Goal: Task Accomplishment & Management: Manage account settings

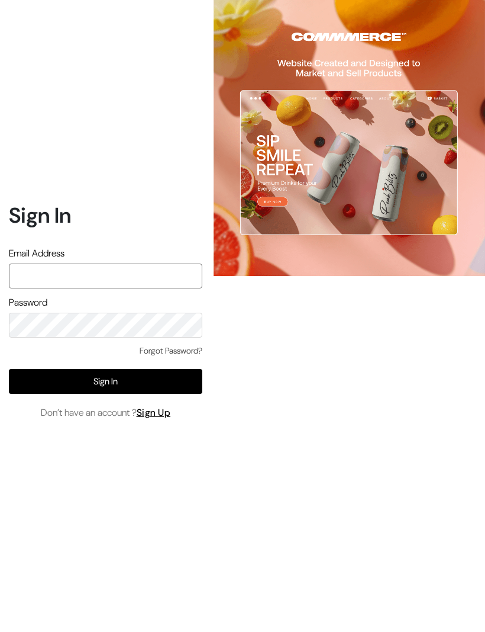
type input "varnambyaadhira@gmail.com"
click at [187, 394] on button "Sign In" at bounding box center [106, 381] width 194 height 25
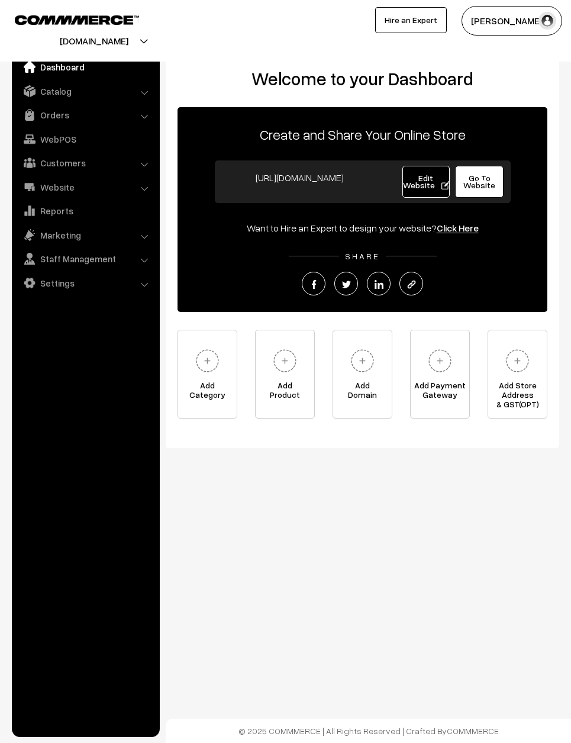
click at [54, 112] on link "Orders" at bounding box center [85, 114] width 141 height 21
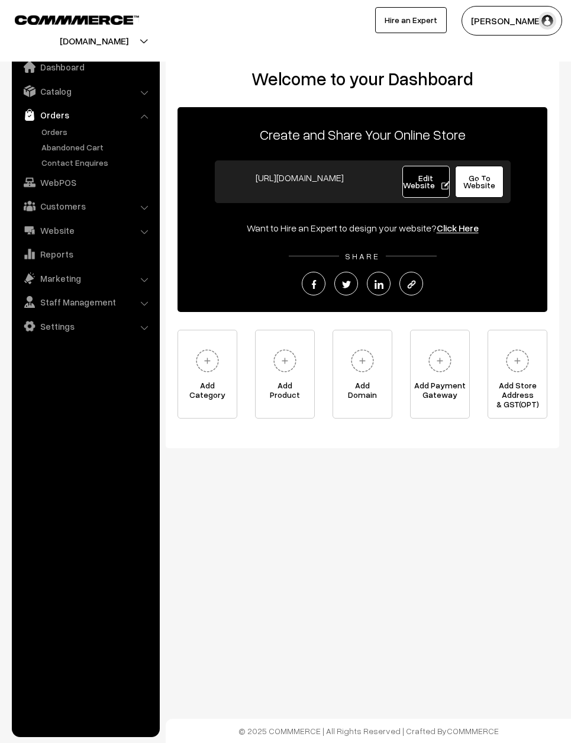
click at [72, 136] on link "Orders" at bounding box center [96, 131] width 117 height 12
click at [73, 128] on link "Orders" at bounding box center [96, 131] width 117 height 12
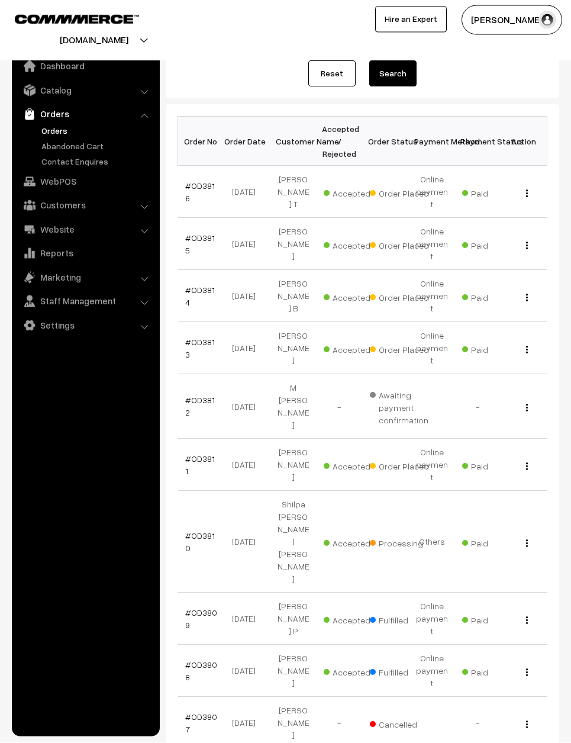
scroll to position [128, 0]
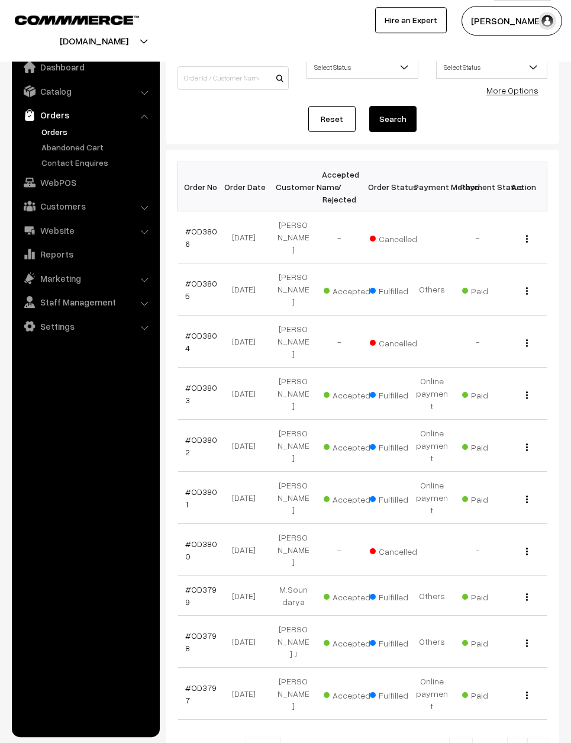
scroll to position [83, 0]
click at [515, 742] on img at bounding box center [517, 750] width 11 height 7
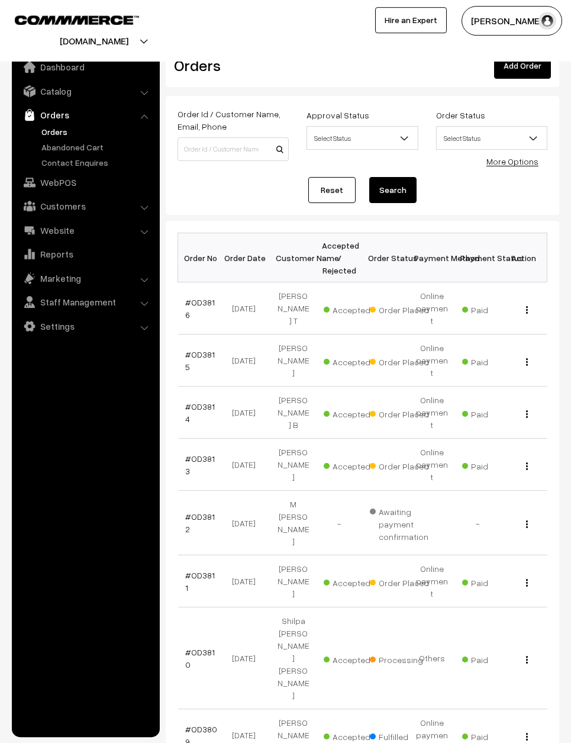
scroll to position [12, 0]
click at [202, 556] on td "#OD3811" at bounding box center [201, 582] width 46 height 52
click at [202, 571] on link "#OD3811" at bounding box center [200, 582] width 30 height 22
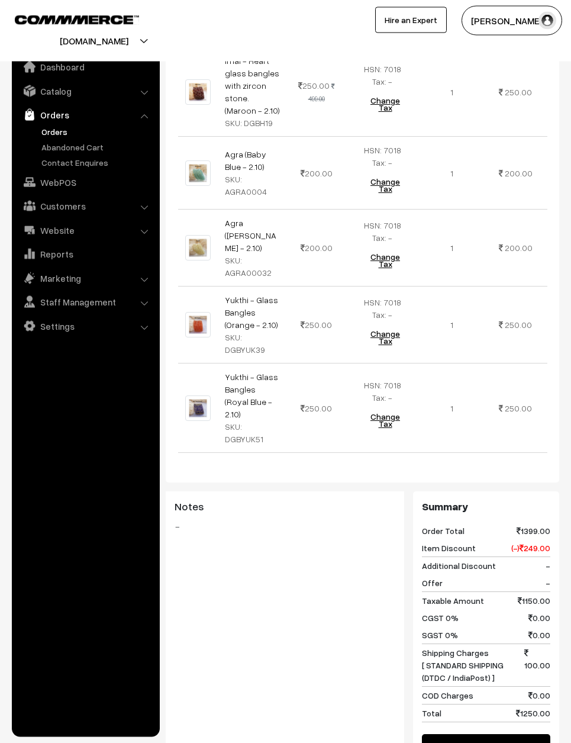
scroll to position [445, 0]
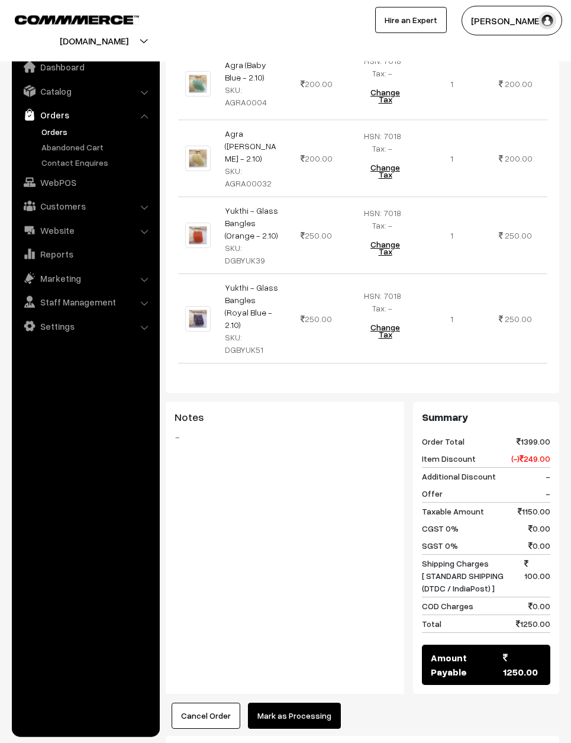
click at [304, 712] on button "Mark as Processing" at bounding box center [294, 716] width 93 height 26
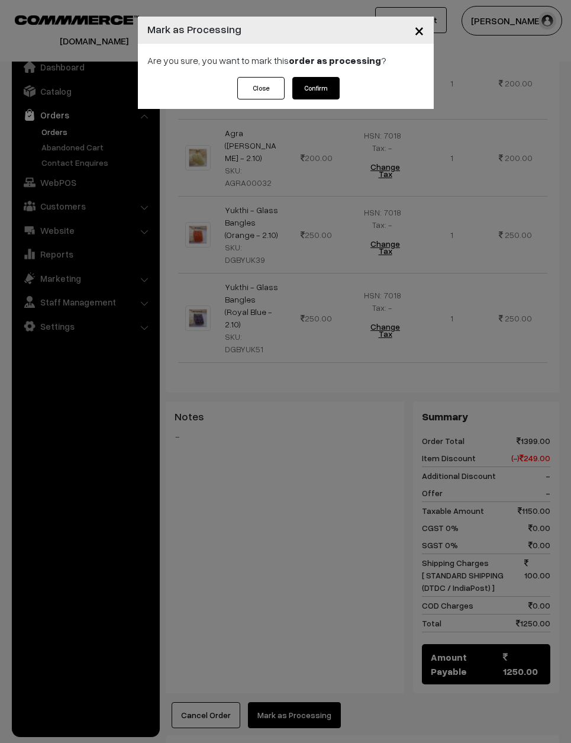
click at [307, 83] on button "Confirm" at bounding box center [315, 88] width 47 height 22
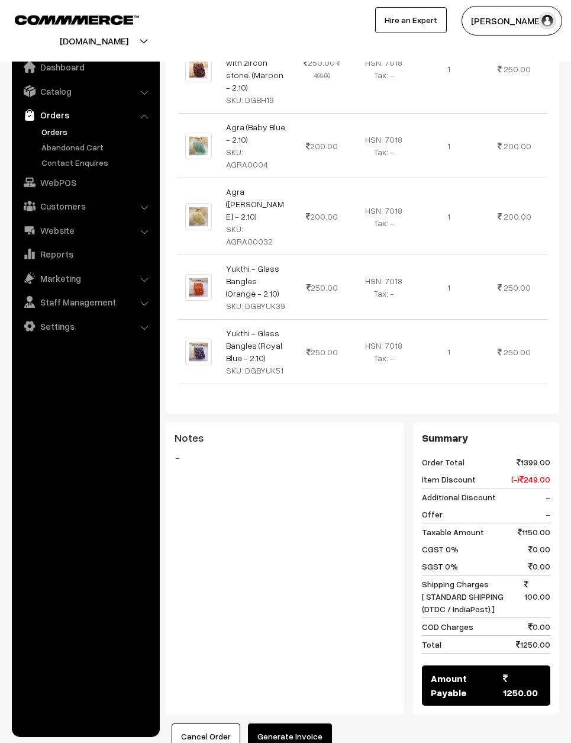
click at [287, 723] on button "Generate Invoice" at bounding box center [290, 736] width 84 height 26
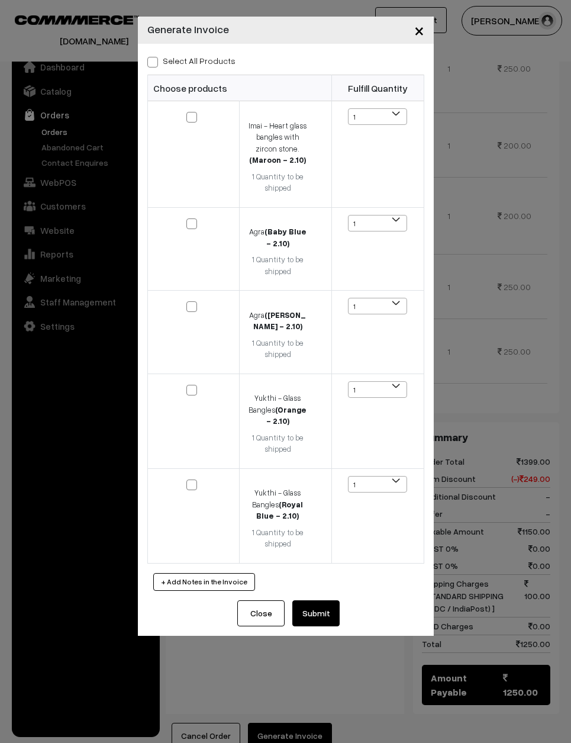
click at [183, 54] on label "Select All Products" at bounding box center [191, 60] width 88 height 12
click at [155, 56] on input "Select All Products" at bounding box center [151, 60] width 8 height 8
checkbox input "true"
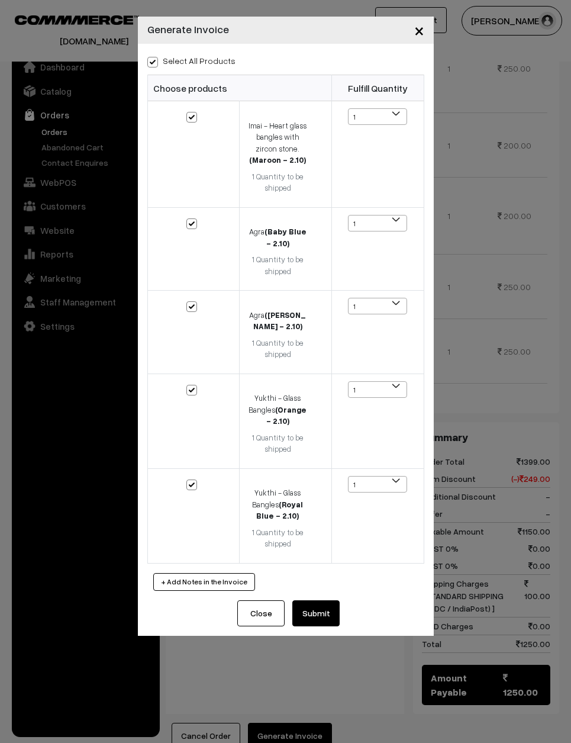
checkbox input "true"
click at [317, 605] on button "Submit" at bounding box center [315, 613] width 47 height 26
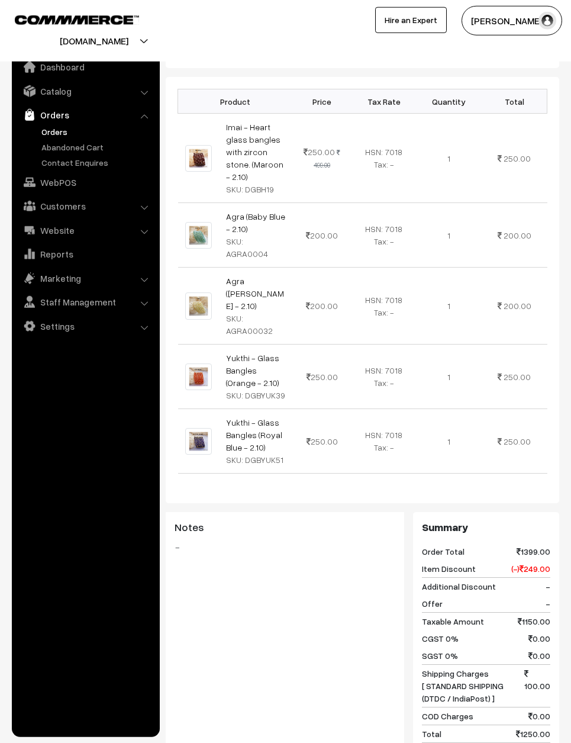
scroll to position [382, 0]
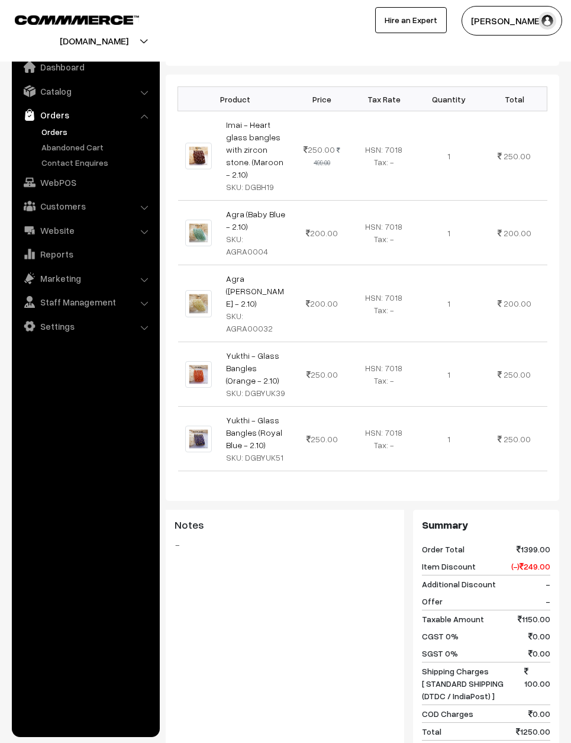
click at [6, 321] on nav "Dashboard Catalog" at bounding box center [80, 418] width 160 height 743
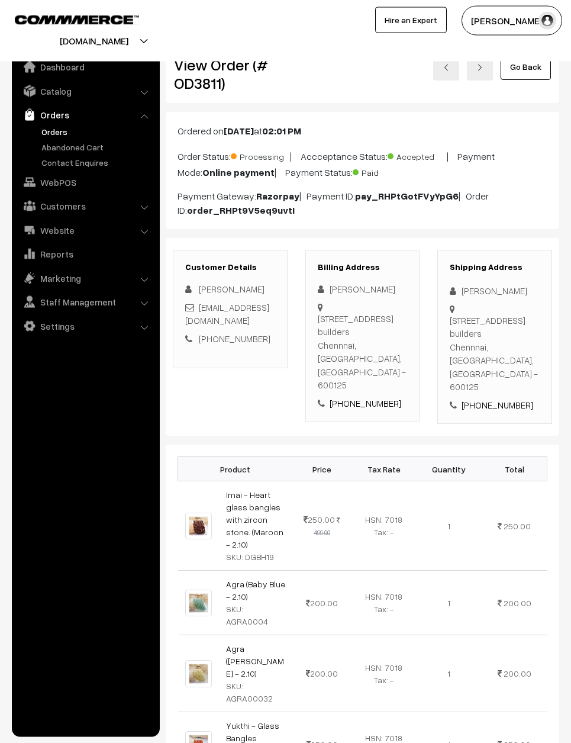
scroll to position [9, 0]
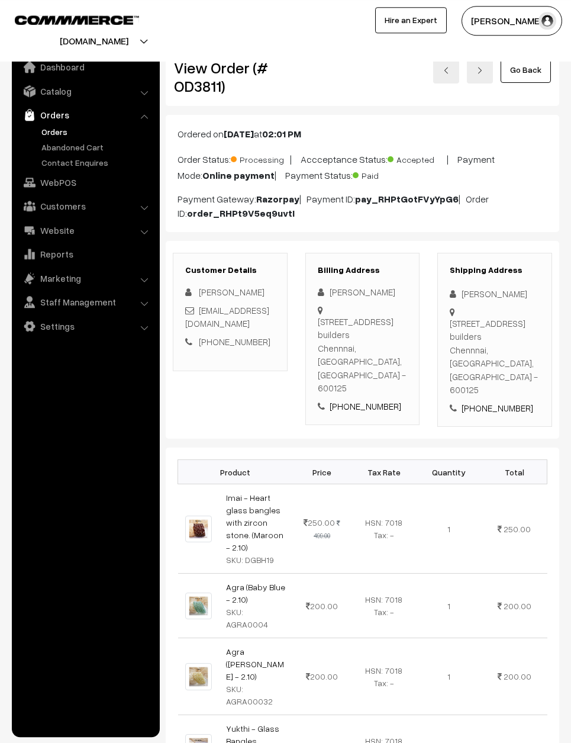
click at [532, 66] on link "Go Back" at bounding box center [526, 70] width 50 height 26
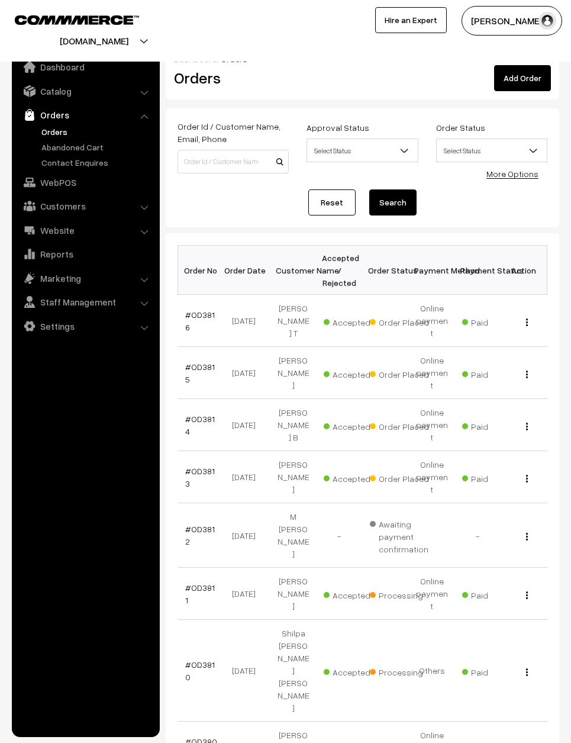
click at [210, 466] on link "#OD3813" at bounding box center [200, 477] width 30 height 22
click at [207, 466] on link "#OD3813" at bounding box center [200, 477] width 30 height 22
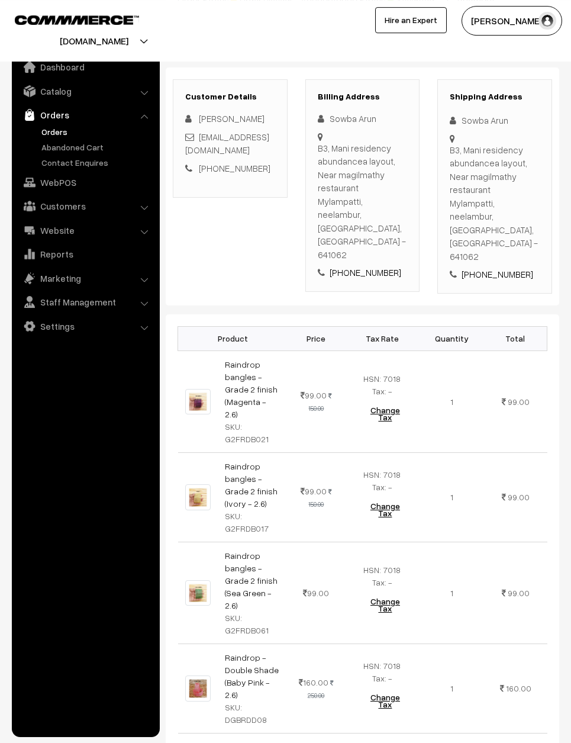
scroll to position [166, 0]
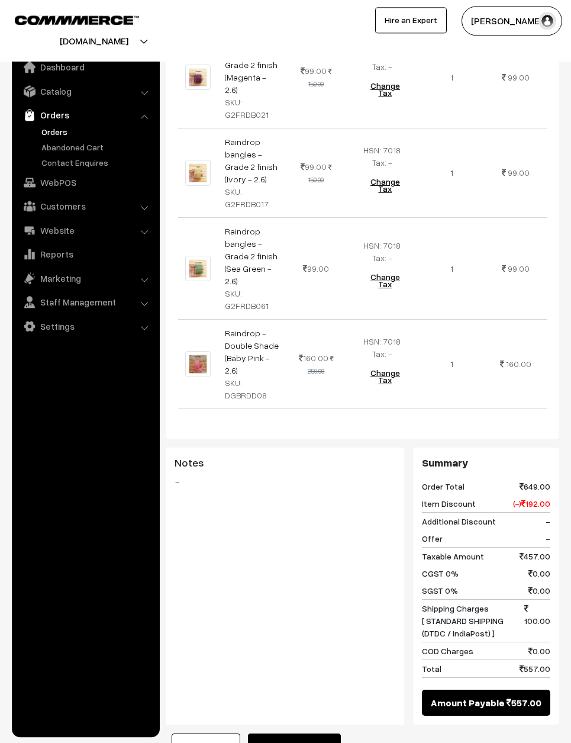
click at [308, 733] on button "Mark as Processing" at bounding box center [294, 746] width 93 height 26
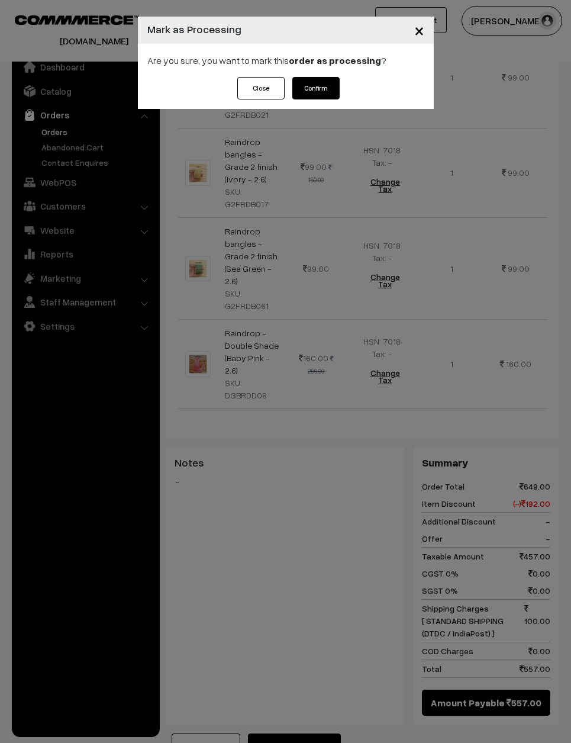
click at [317, 87] on button "Confirm" at bounding box center [315, 88] width 47 height 22
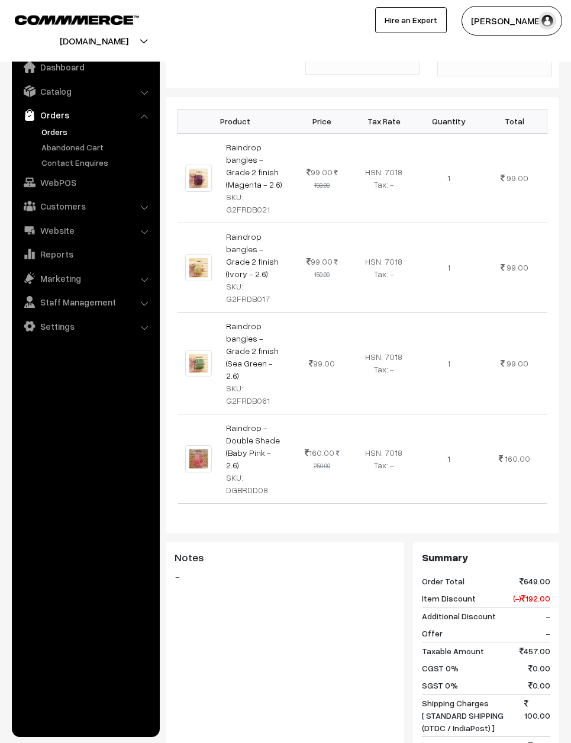
scroll to position [390, 0]
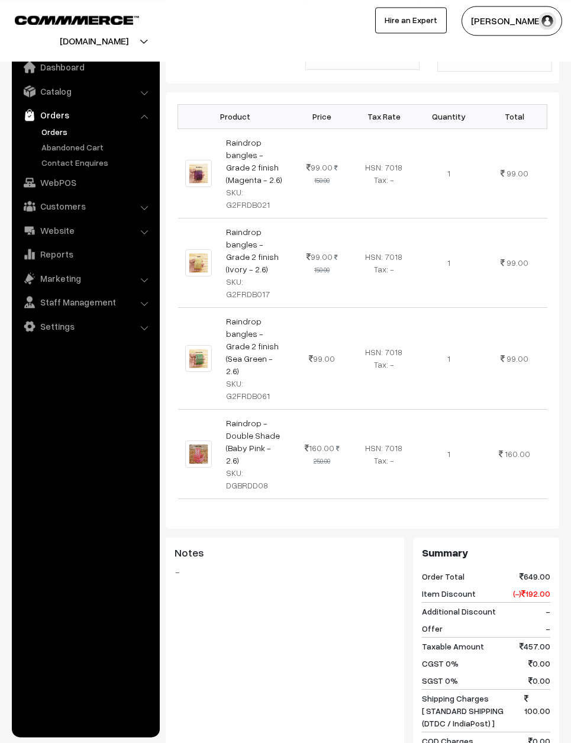
click at [311, 742] on div "Notes -" at bounding box center [285, 677] width 239 height 278
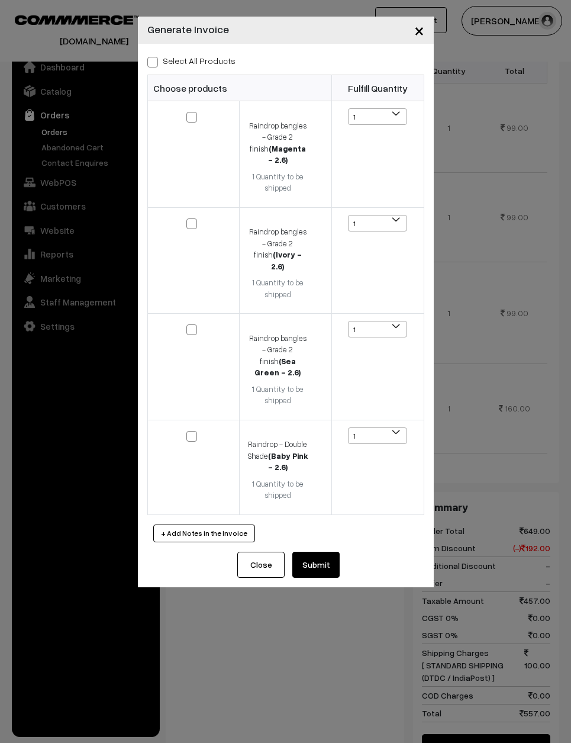
click at [196, 50] on div "Select All Products Choose products Fulfill Quantity 1 1 1 1 1" at bounding box center [286, 298] width 296 height 508
click at [160, 56] on label "Select All Products" at bounding box center [191, 60] width 88 height 12
click at [155, 56] on input "Select All Products" at bounding box center [151, 60] width 8 height 8
checkbox input "true"
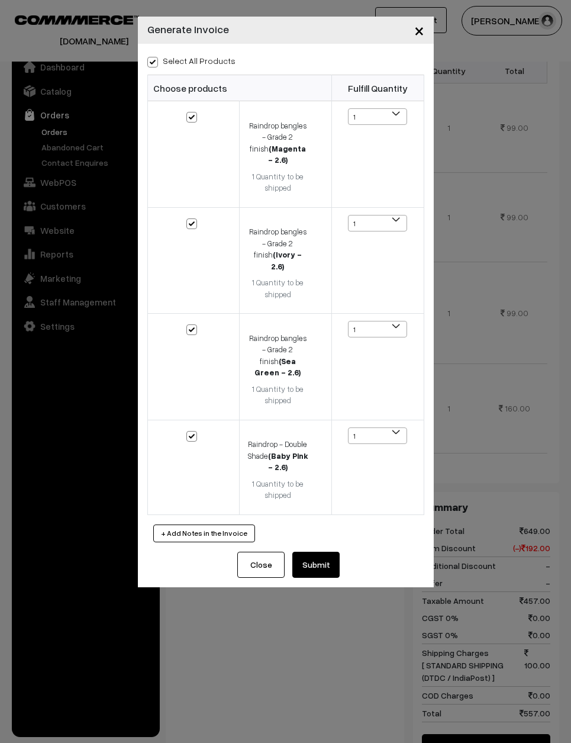
checkbox input "true"
click at [315, 552] on button "Submit" at bounding box center [315, 565] width 47 height 26
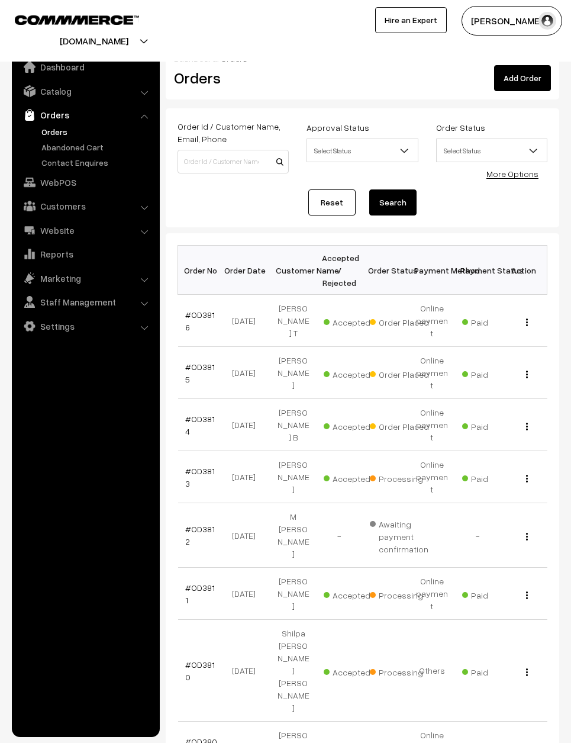
click at [201, 414] on link "#OD3814" at bounding box center [200, 425] width 30 height 22
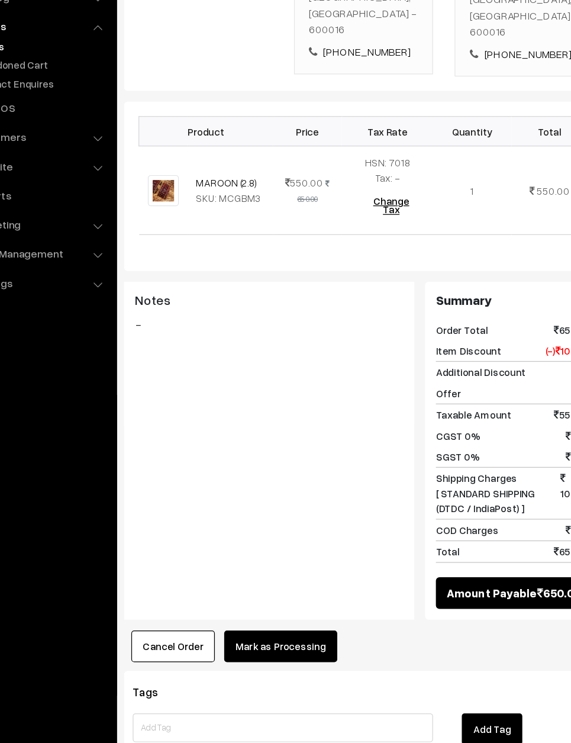
scroll to position [309, 0]
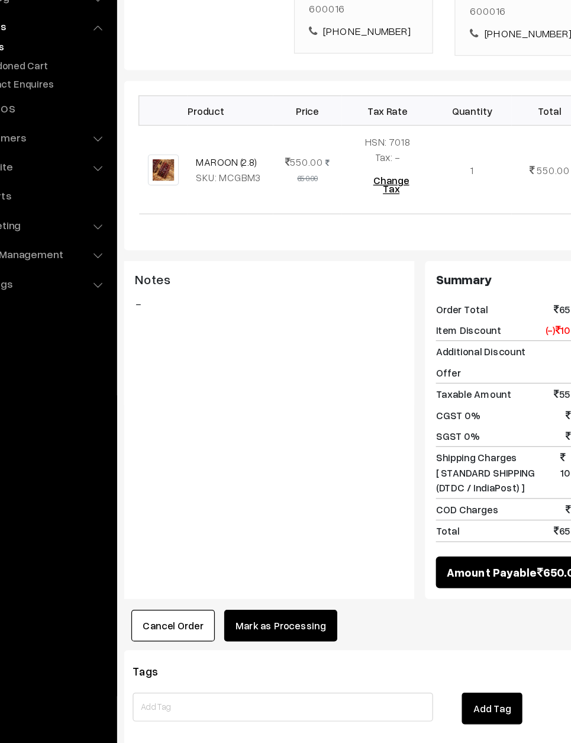
click at [248, 594] on button "Mark as Processing" at bounding box center [294, 607] width 93 height 26
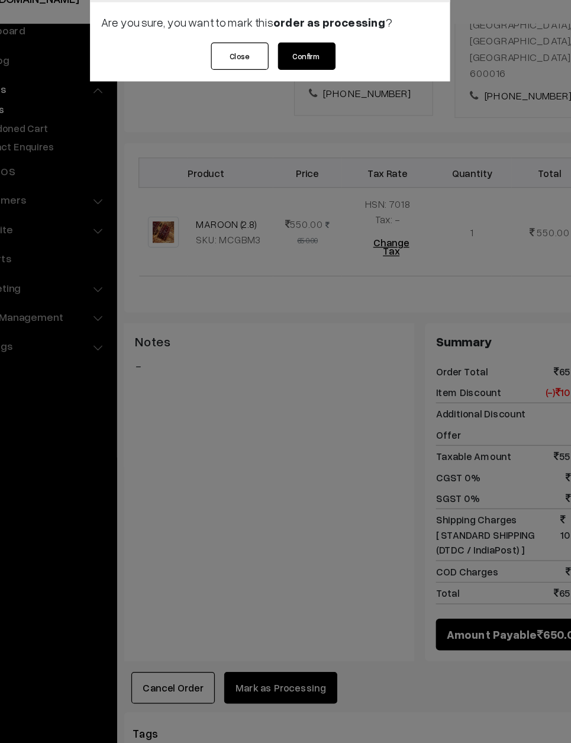
click at [292, 77] on button "Confirm" at bounding box center [315, 88] width 47 height 22
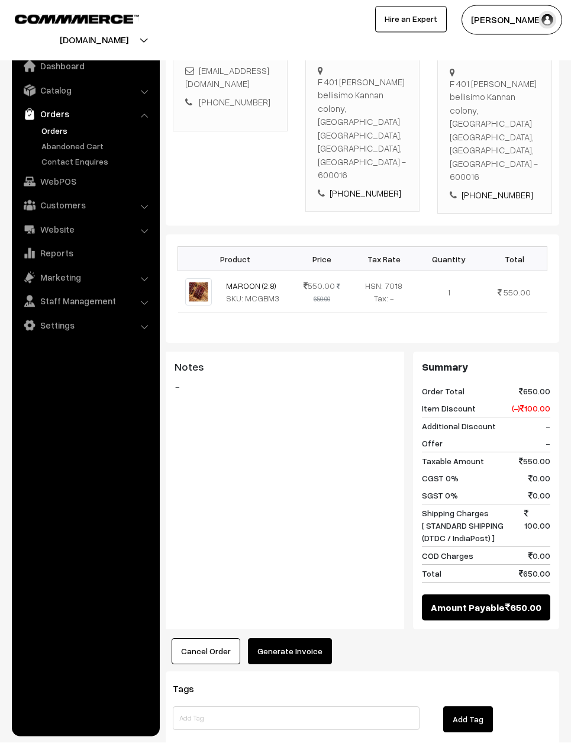
scroll to position [232, 0]
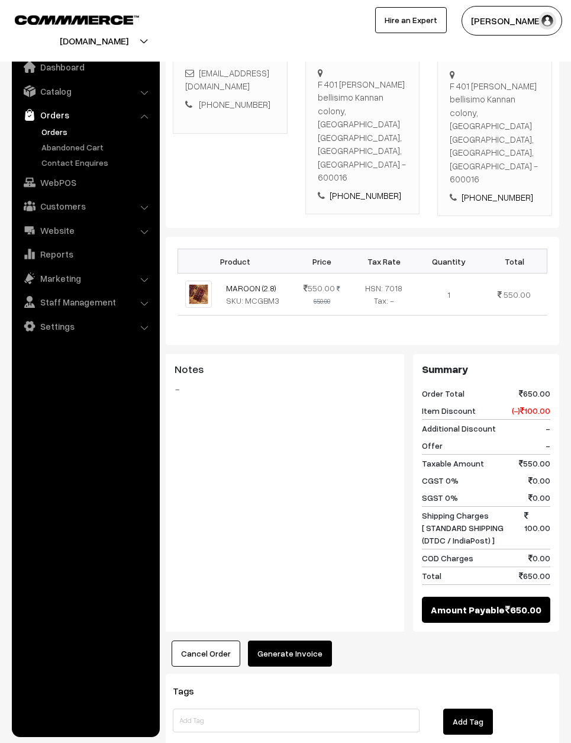
click at [282, 641] on button "Generate Invoice" at bounding box center [290, 654] width 84 height 26
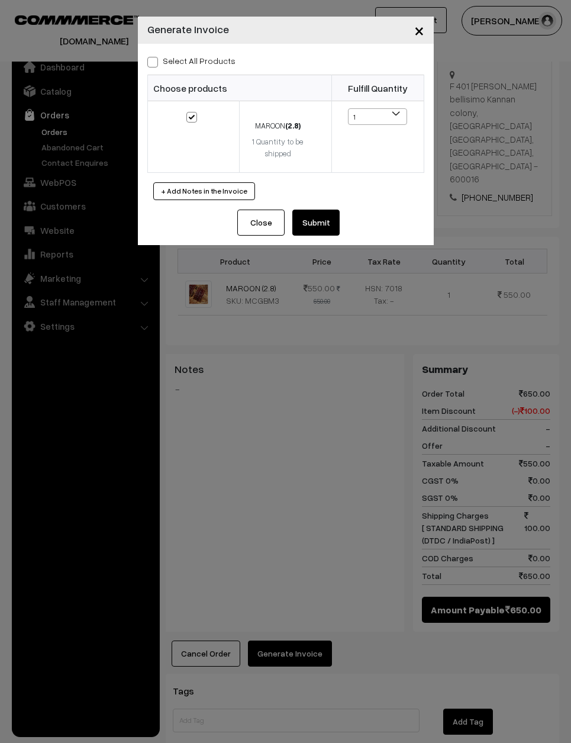
click at [155, 65] on span at bounding box center [152, 62] width 11 height 11
click at [155, 64] on input "Select All Products" at bounding box center [151, 60] width 8 height 8
checkbox input "true"
click at [313, 212] on button "Submit" at bounding box center [315, 223] width 47 height 26
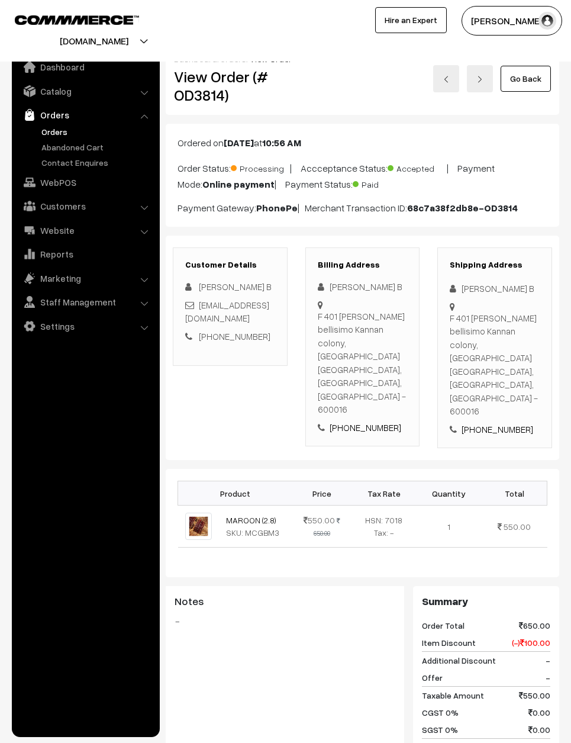
click at [531, 73] on link "Go Back" at bounding box center [526, 79] width 50 height 26
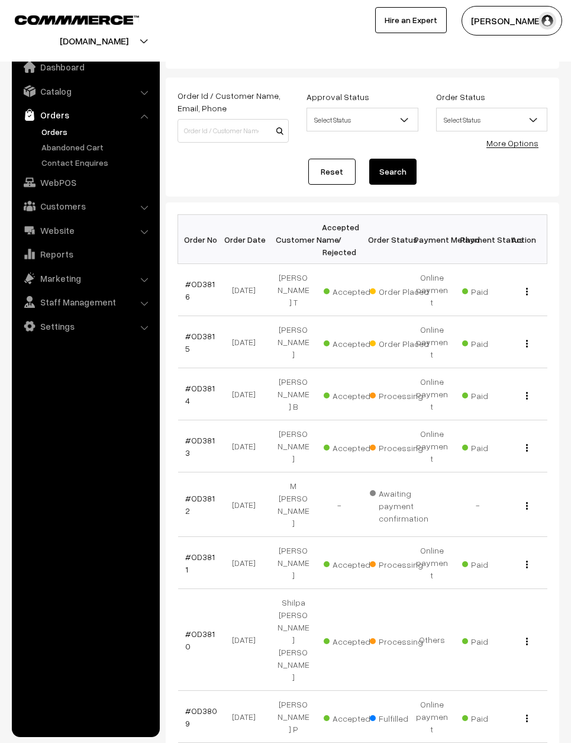
scroll to position [32, 0]
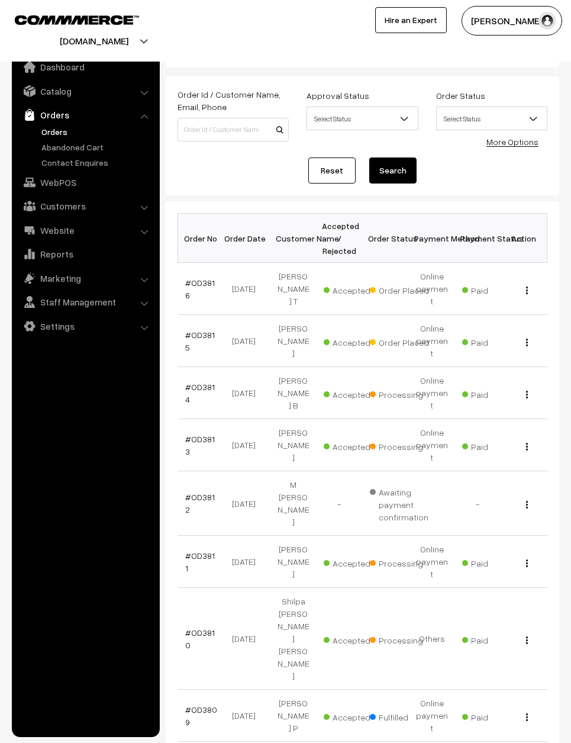
click at [202, 330] on link "#OD3815" at bounding box center [200, 341] width 30 height 22
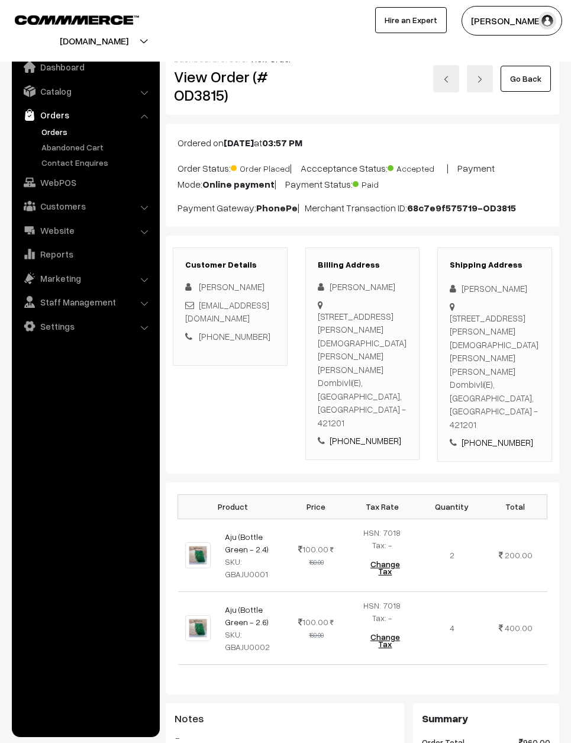
click at [530, 79] on link "Go Back" at bounding box center [526, 79] width 50 height 26
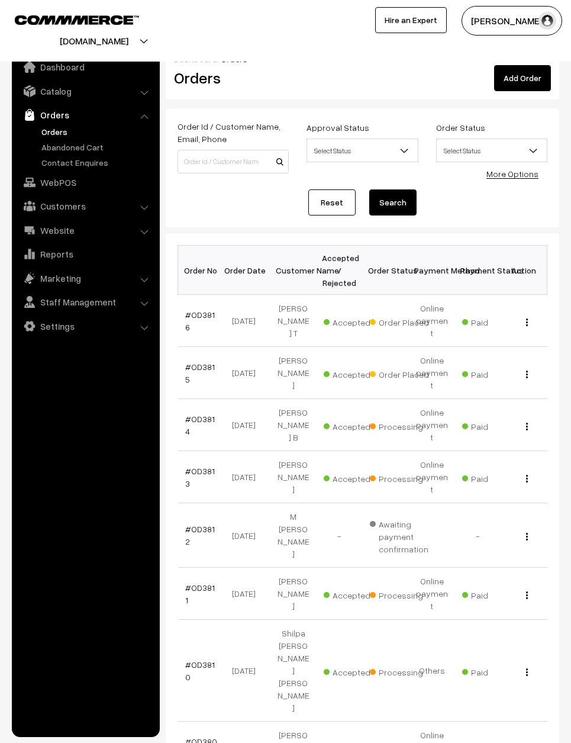
click at [199, 299] on td "#OD3816" at bounding box center [201, 321] width 46 height 52
click at [193, 291] on th "Order No" at bounding box center [201, 270] width 46 height 49
click at [196, 310] on link "#OD3816" at bounding box center [200, 321] width 30 height 22
click at [192, 310] on link "#OD3816" at bounding box center [200, 321] width 30 height 22
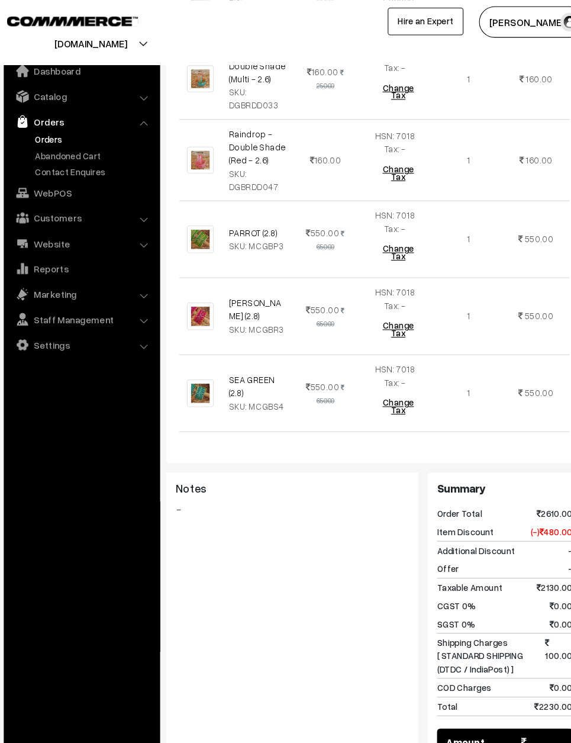
scroll to position [612, 0]
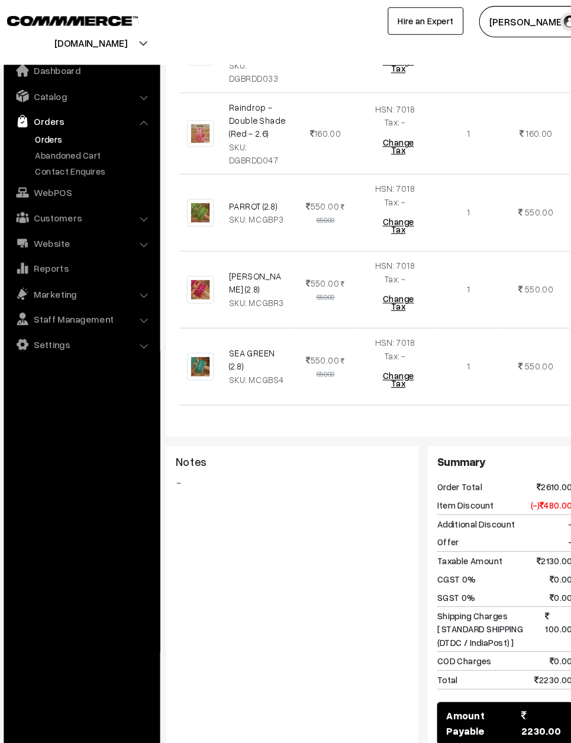
click at [280, 722] on button "Mark as Processing" at bounding box center [294, 735] width 93 height 26
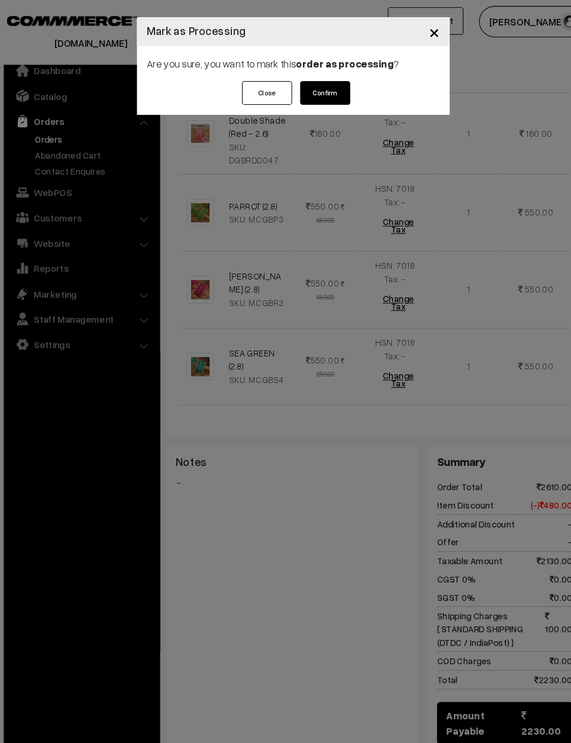
click at [304, 90] on button "Confirm" at bounding box center [315, 88] width 47 height 22
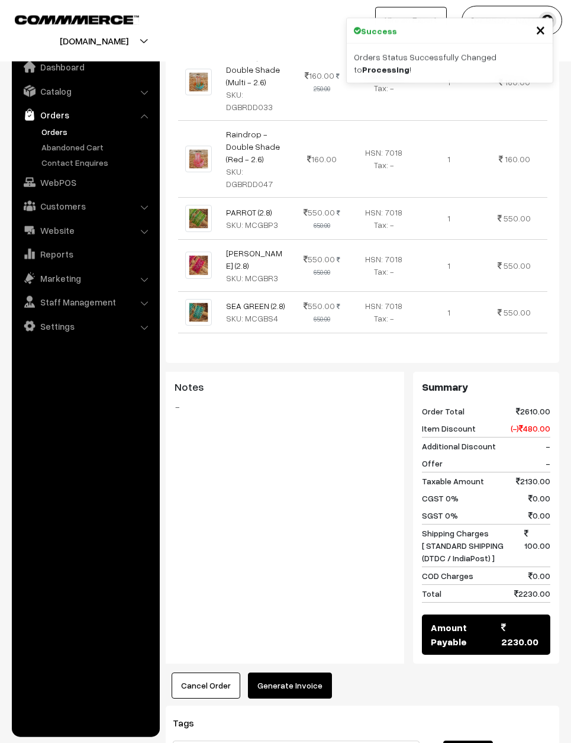
click at [307, 672] on button "Generate Invoice" at bounding box center [290, 685] width 84 height 26
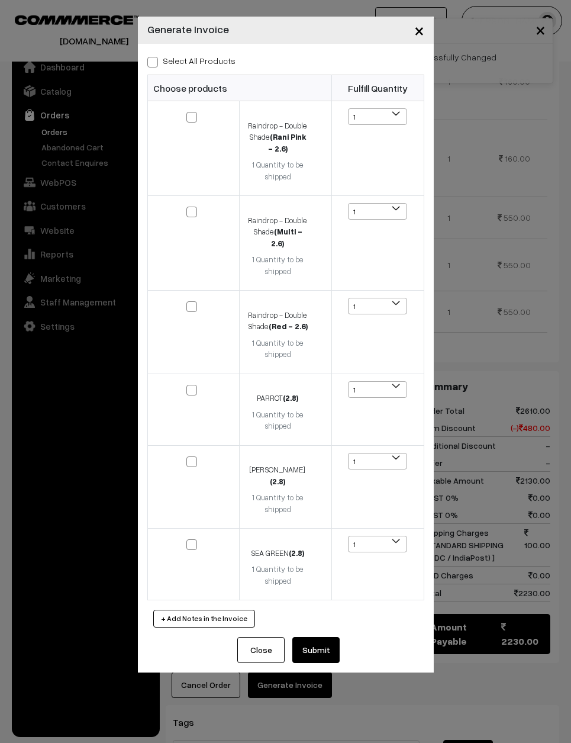
click at [159, 75] on th "Choose products" at bounding box center [239, 88] width 184 height 26
click at [154, 56] on input "Select All Products" at bounding box center [151, 60] width 8 height 8
checkbox input "true"
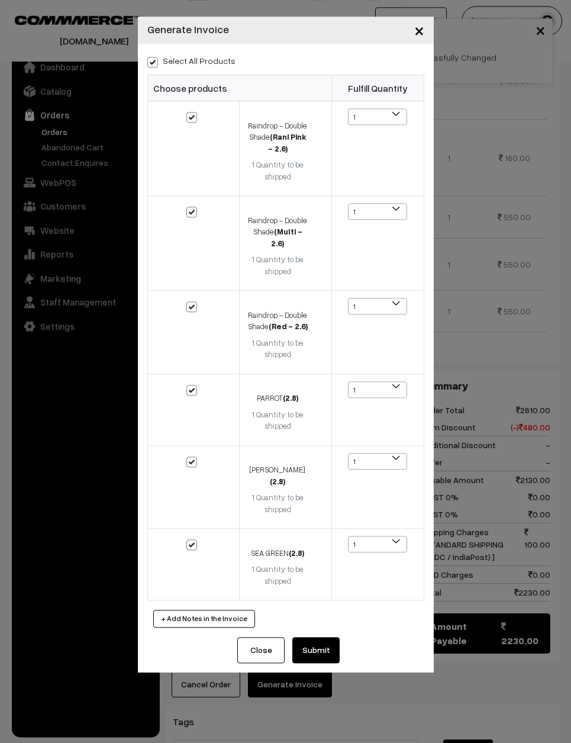
checkbox input "true"
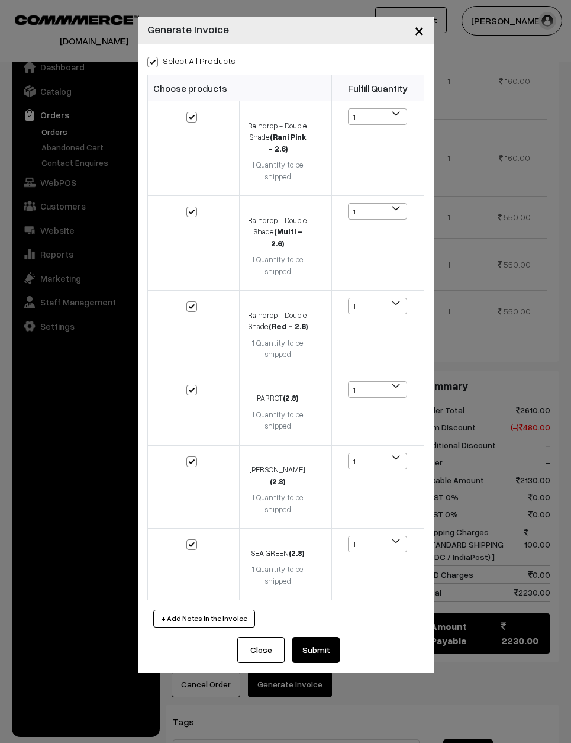
click at [333, 637] on button "Submit" at bounding box center [315, 650] width 47 height 26
